Goal: Information Seeking & Learning: Learn about a topic

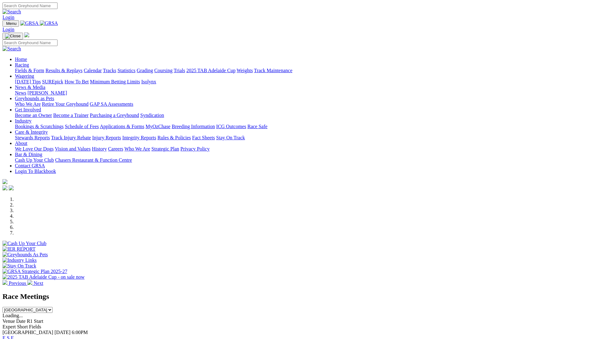
click at [156, 135] on link "Integrity Reports" at bounding box center [139, 137] width 34 height 5
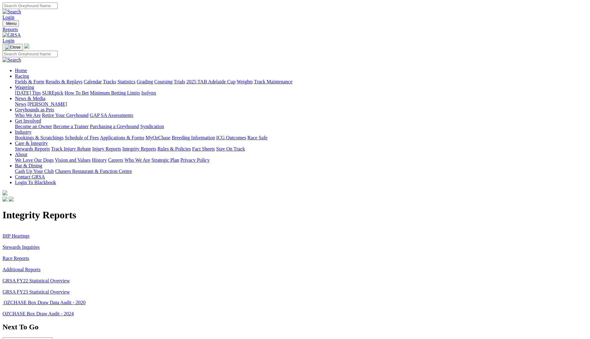
click at [100, 228] on p "IHP Hearings Stewards Inquiries Race Reports Additional Reports GRSA FY22 Stati…" at bounding box center [294, 261] width 585 height 67
click at [40, 244] on link "Stewards Inquiries" at bounding box center [20, 246] width 37 height 5
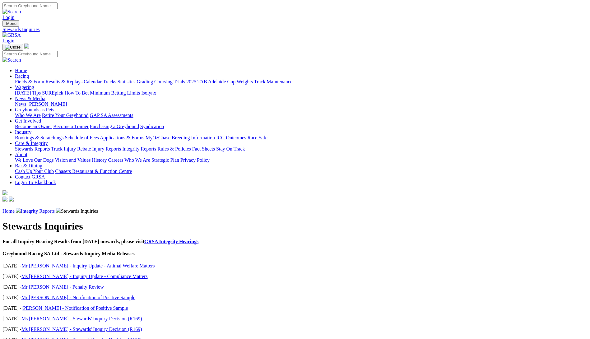
click at [55, 208] on link "Integrity Reports" at bounding box center [38, 210] width 34 height 5
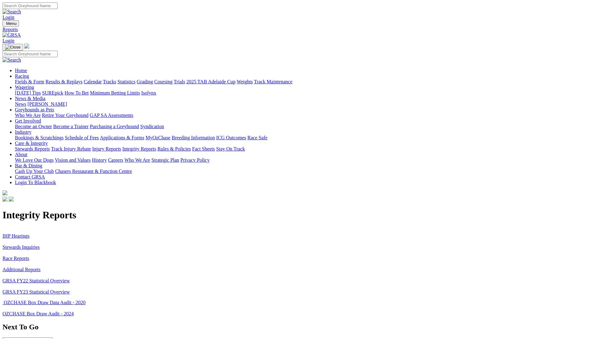
click at [30, 233] on link "IHP Hearings" at bounding box center [15, 235] width 27 height 5
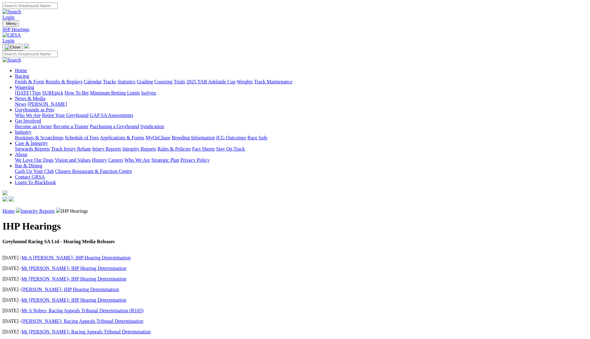
click at [102, 79] on link "Calendar" at bounding box center [93, 81] width 18 height 5
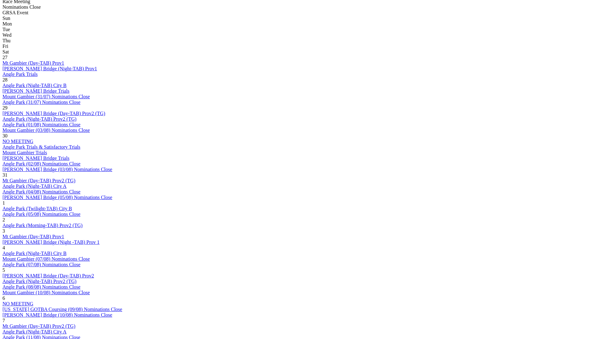
scroll to position [280, 0]
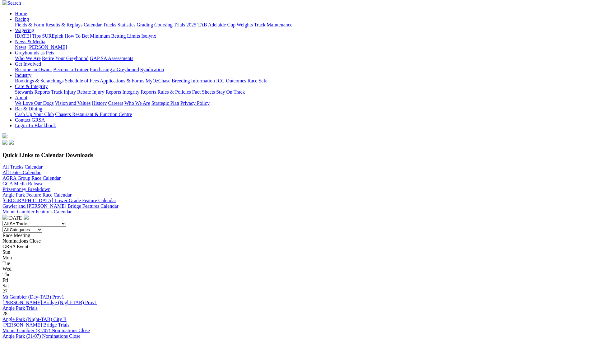
scroll to position [187, 0]
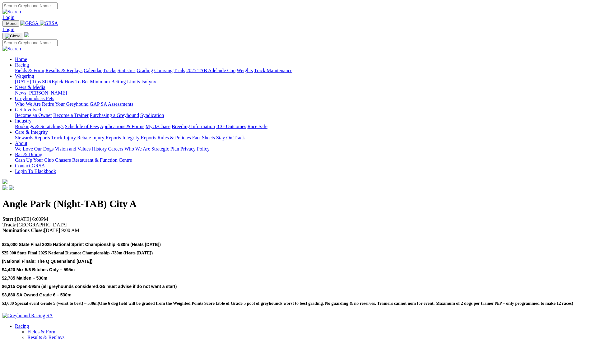
click at [58, 22] on img at bounding box center [49, 24] width 18 height 6
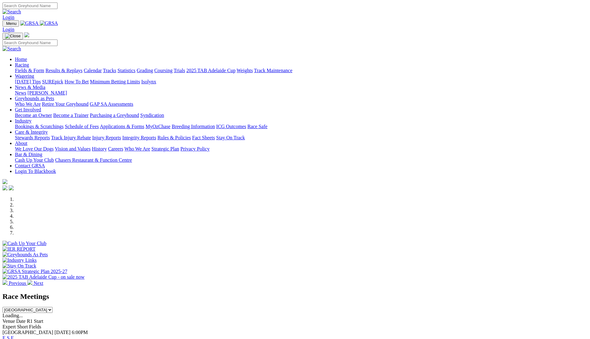
click at [275, 213] on li at bounding box center [301, 211] width 573 height 6
click at [290, 214] on li at bounding box center [301, 216] width 573 height 6
click at [325, 219] on li at bounding box center [301, 222] width 573 height 6
click at [358, 225] on li at bounding box center [301, 228] width 573 height 6
click at [400, 230] on li at bounding box center [301, 233] width 573 height 6
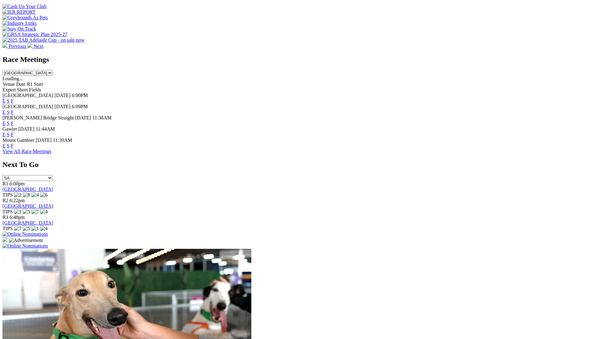
scroll to position [249, 0]
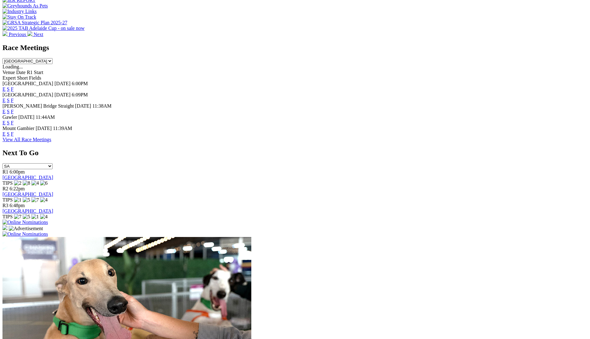
click at [14, 86] on link "F" at bounding box center [12, 88] width 3 height 5
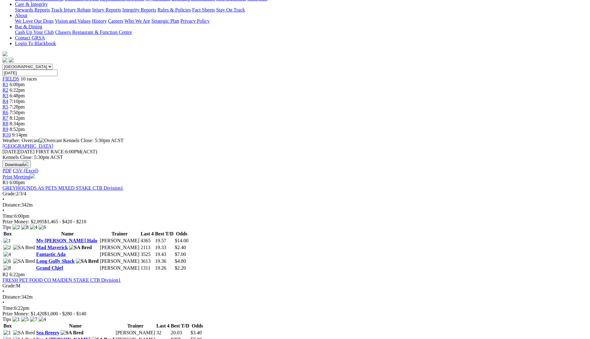
scroll to position [124, 0]
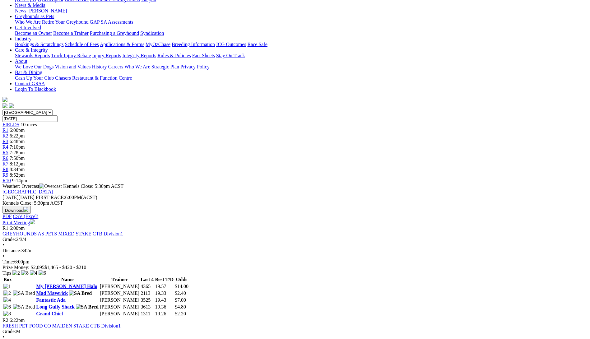
scroll to position [62, 0]
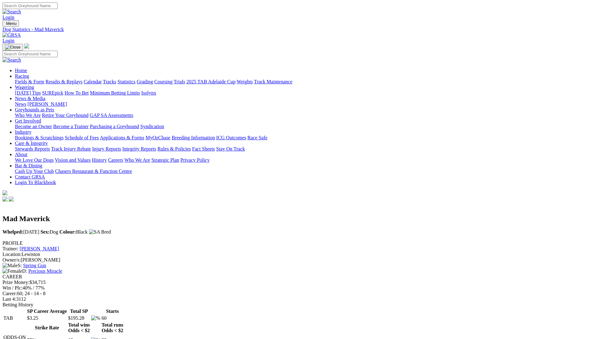
click at [59, 246] on link "Nicole Price" at bounding box center [39, 248] width 39 height 5
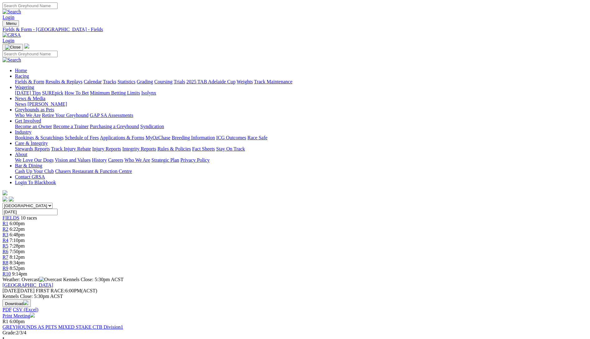
drag, startPoint x: 131, startPoint y: 170, endPoint x: 155, endPoint y: 179, distance: 24.9
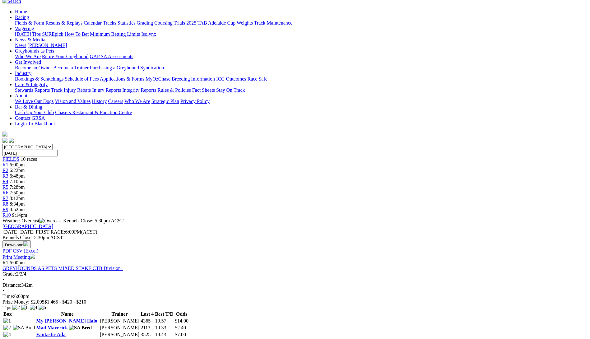
scroll to position [156, 0]
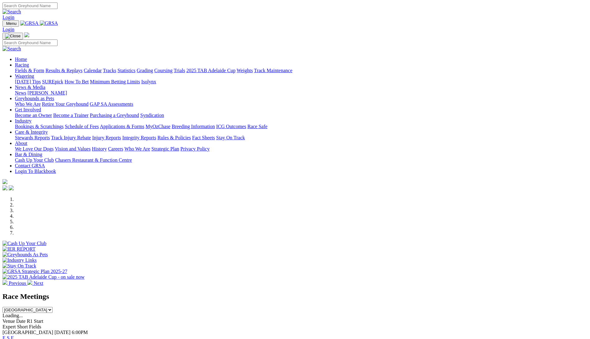
scroll to position [249, 0]
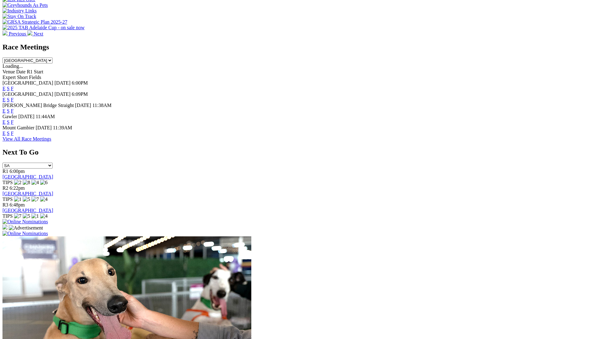
click at [14, 119] on link "F" at bounding box center [12, 121] width 3 height 5
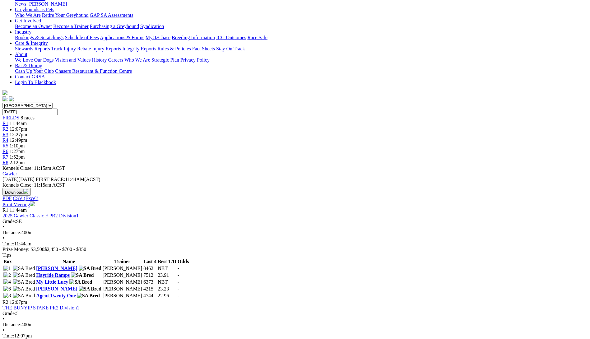
scroll to position [93, 0]
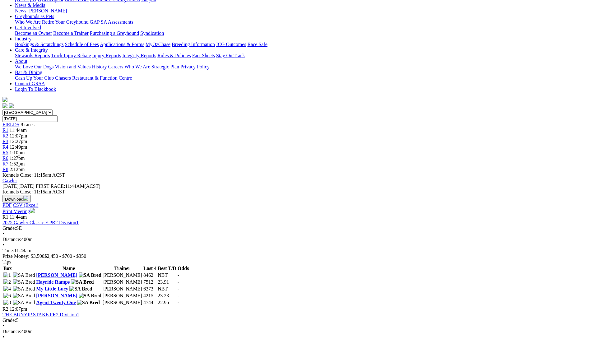
click at [21, 237] on span "Distance:" at bounding box center [11, 239] width 19 height 5
click at [79, 220] on link "2025 Gawler Classic F PR2 Division1" at bounding box center [40, 222] width 76 height 5
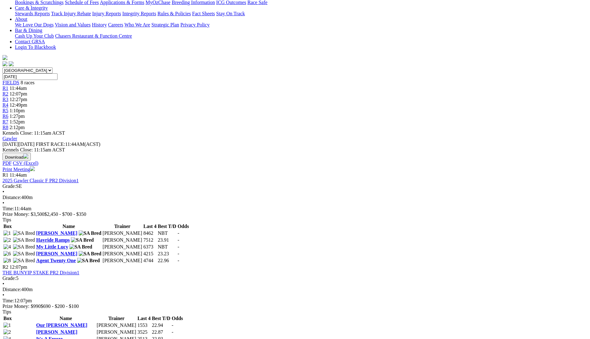
scroll to position [156, 0]
